Goal: Task Accomplishment & Management: Manage account settings

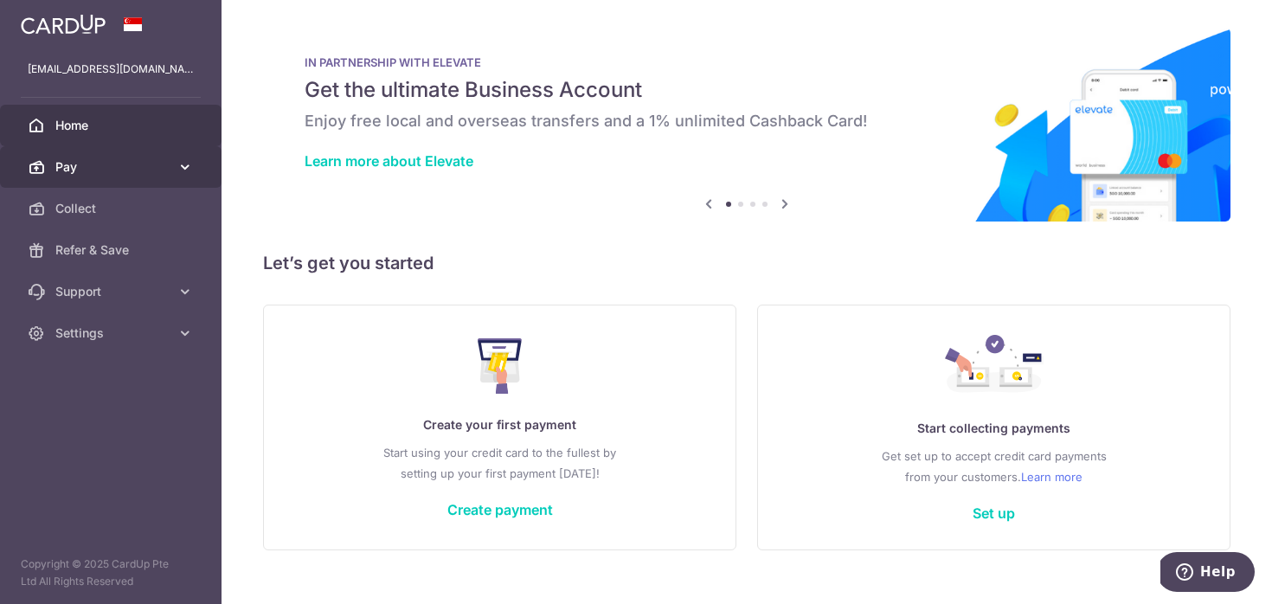
click at [186, 166] on icon at bounding box center [185, 166] width 17 height 17
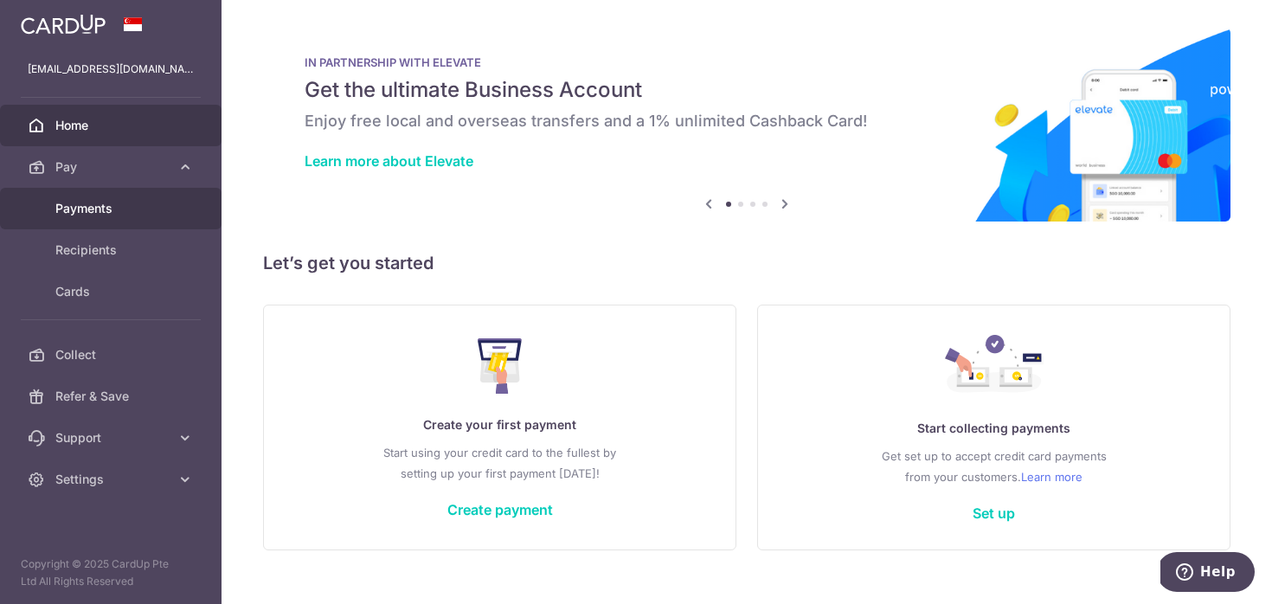
click at [106, 215] on span "Payments" at bounding box center [112, 208] width 114 height 17
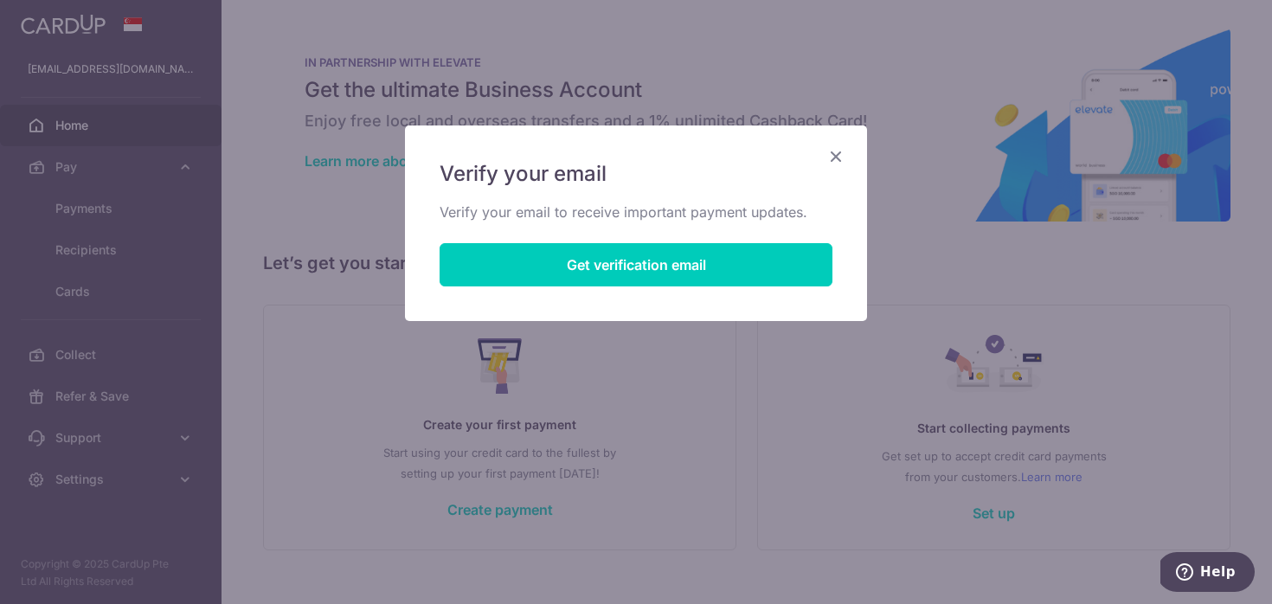
click at [541, 290] on div "Verify your email Verify your email to receive important payment updates. Get v…" at bounding box center [636, 223] width 462 height 196
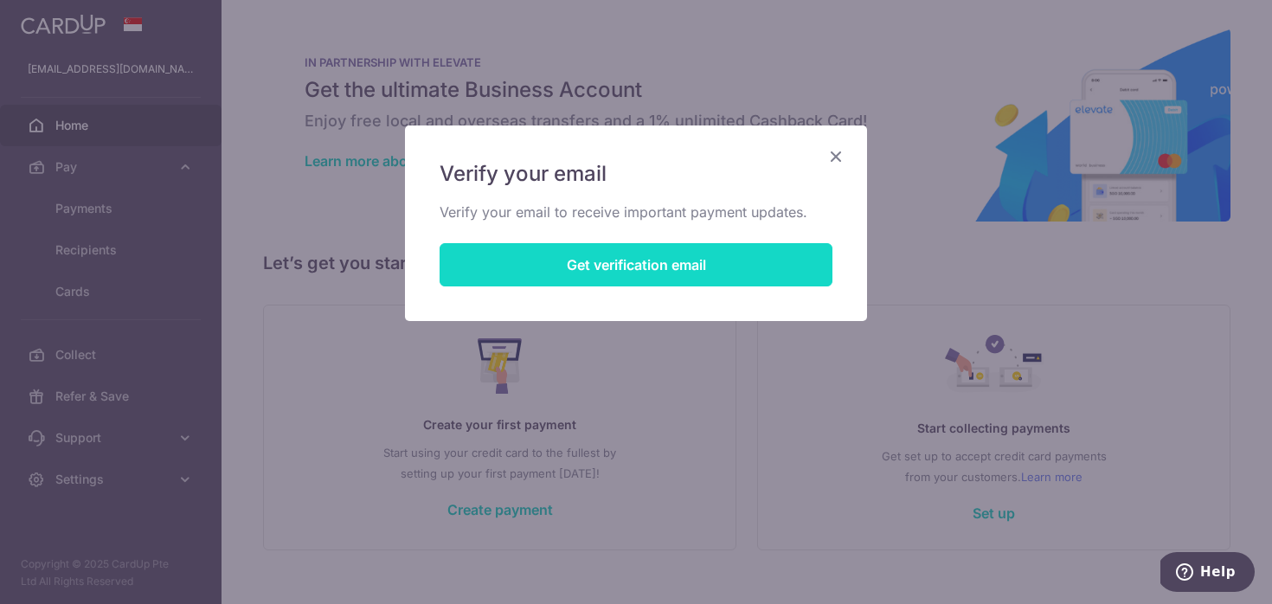
click at [549, 265] on button "Get verification email" at bounding box center [636, 264] width 393 height 43
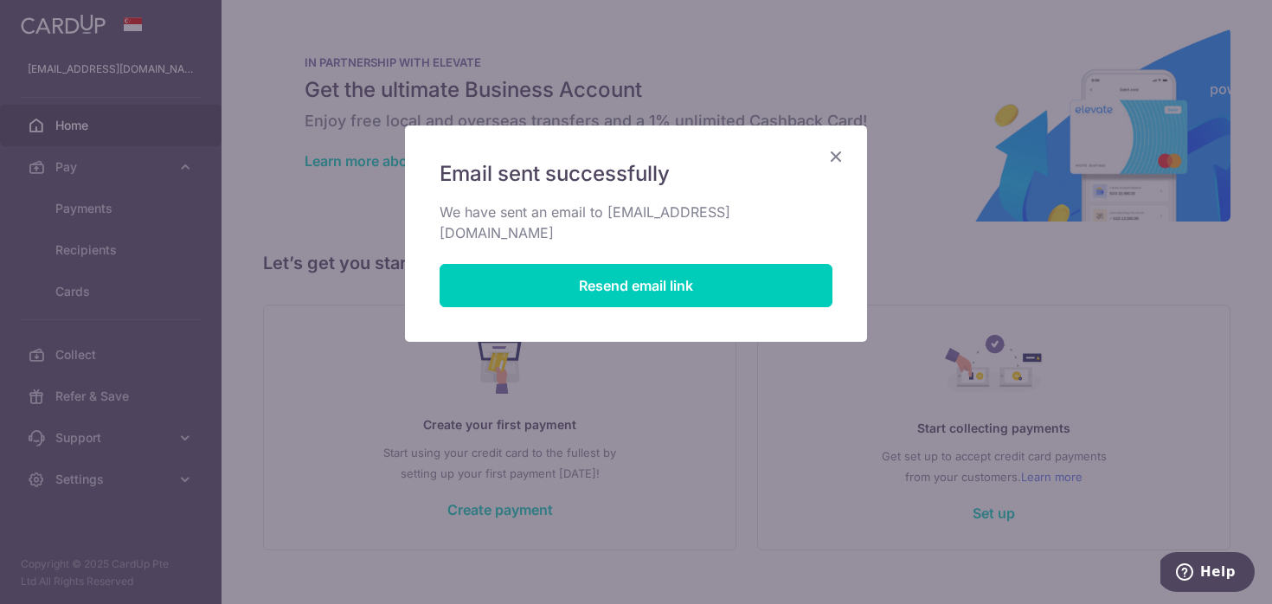
click at [838, 156] on icon "Close" at bounding box center [836, 156] width 21 height 22
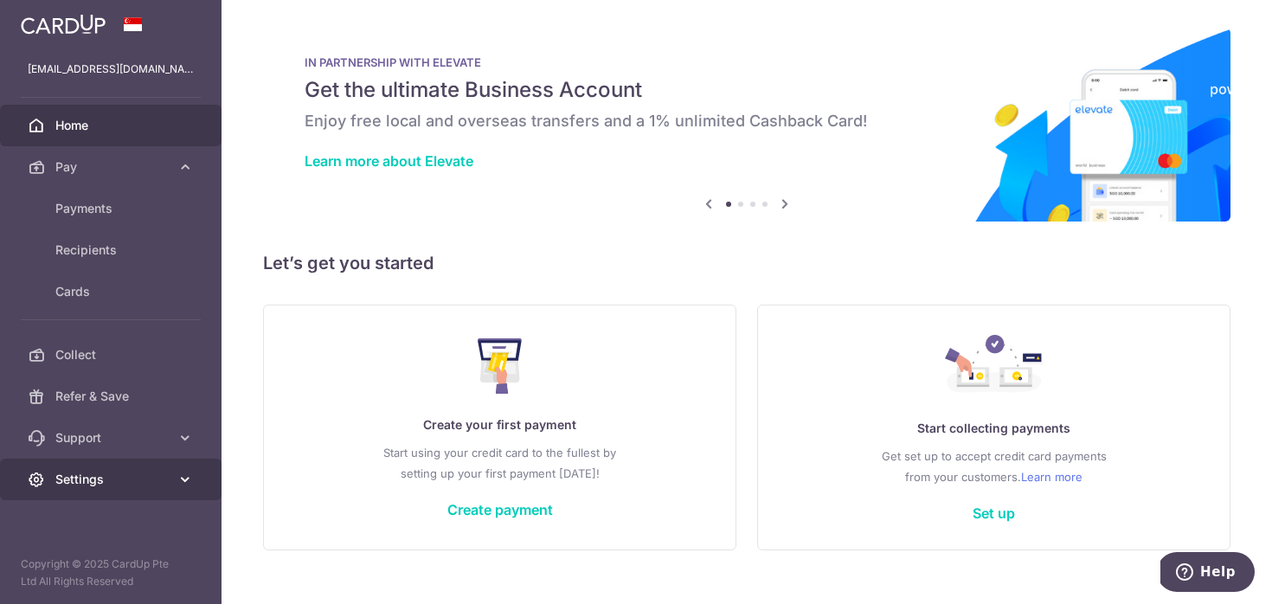
click at [67, 476] on span "Settings" at bounding box center [112, 479] width 114 height 17
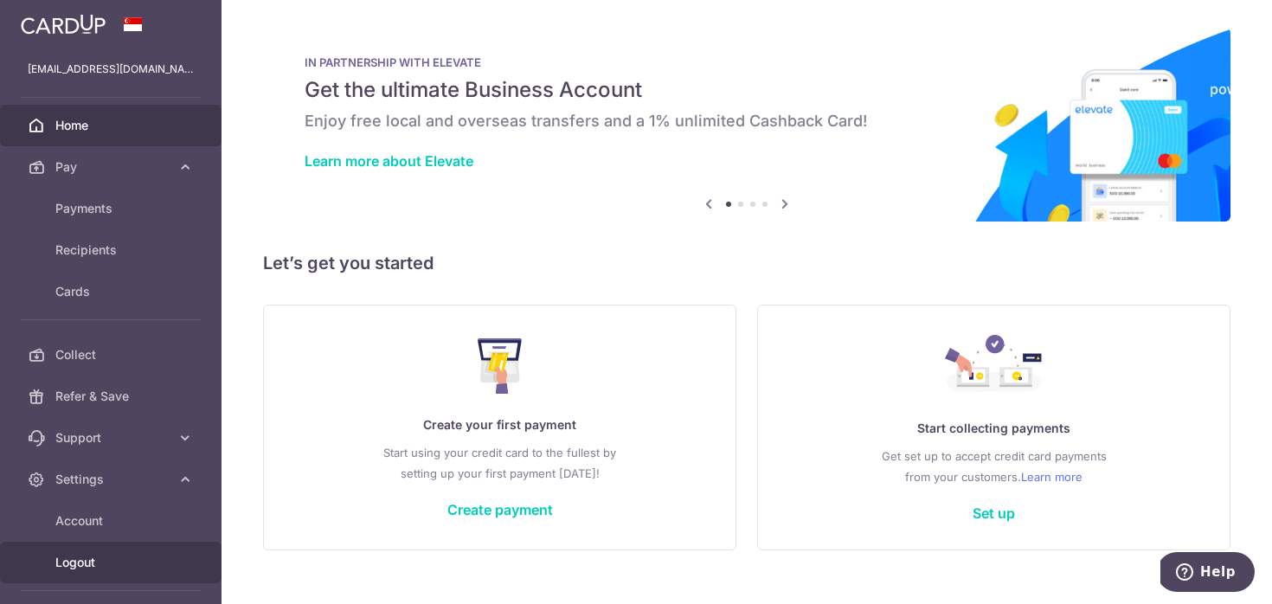
click at [115, 569] on span "Logout" at bounding box center [112, 562] width 114 height 17
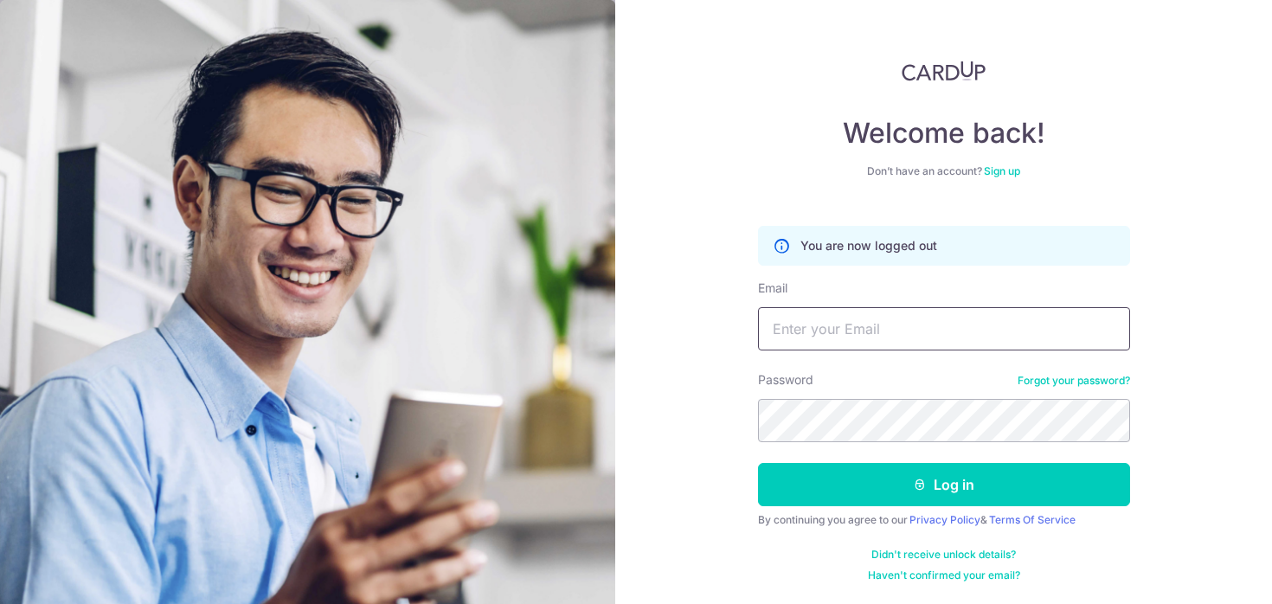
click at [785, 327] on input "Email" at bounding box center [944, 328] width 372 height 43
type input "[EMAIL_ADDRESS][DOMAIN_NAME]"
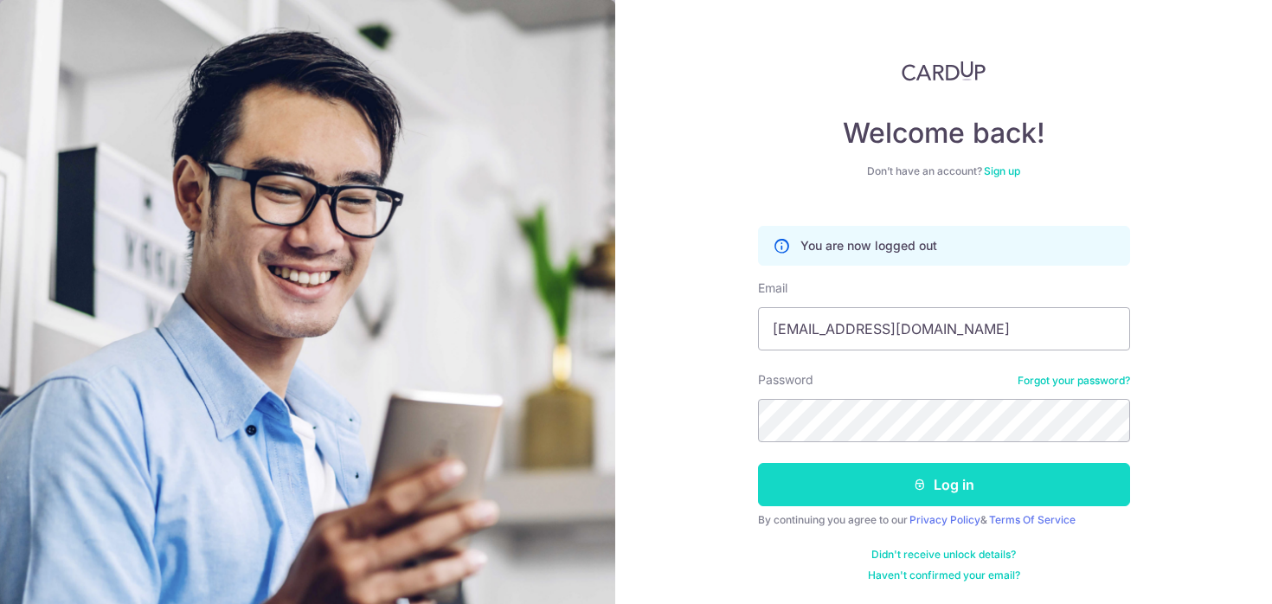
click at [847, 498] on button "Log in" at bounding box center [944, 484] width 372 height 43
